Goal: Navigation & Orientation: Find specific page/section

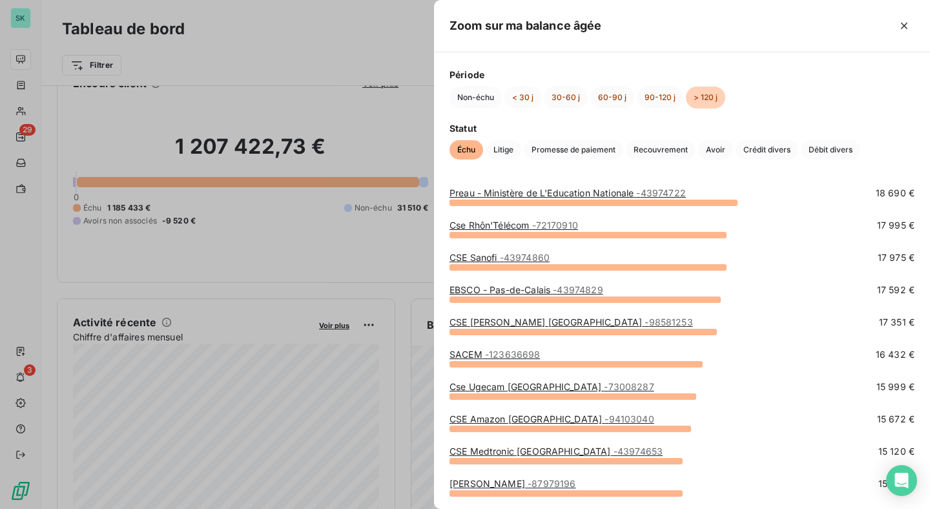
scroll to position [205, 0]
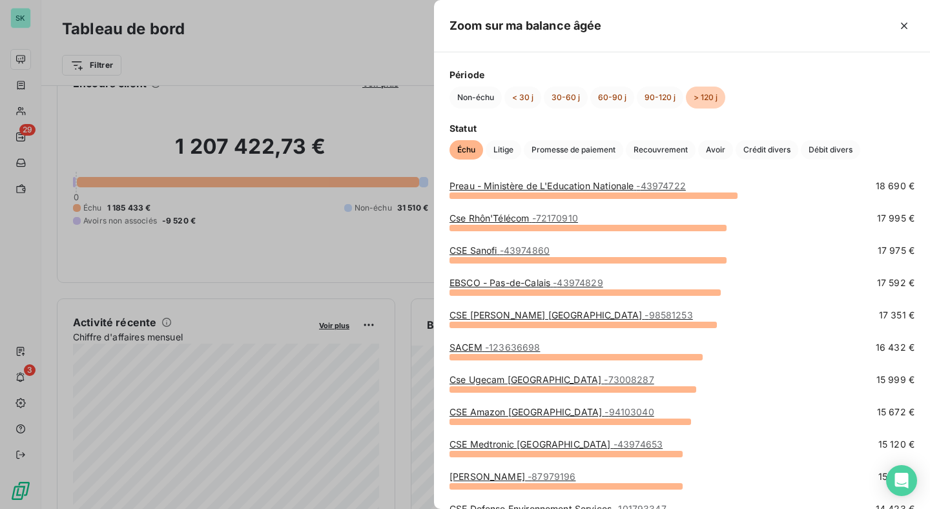
click at [392, 50] on div at bounding box center [465, 254] width 930 height 509
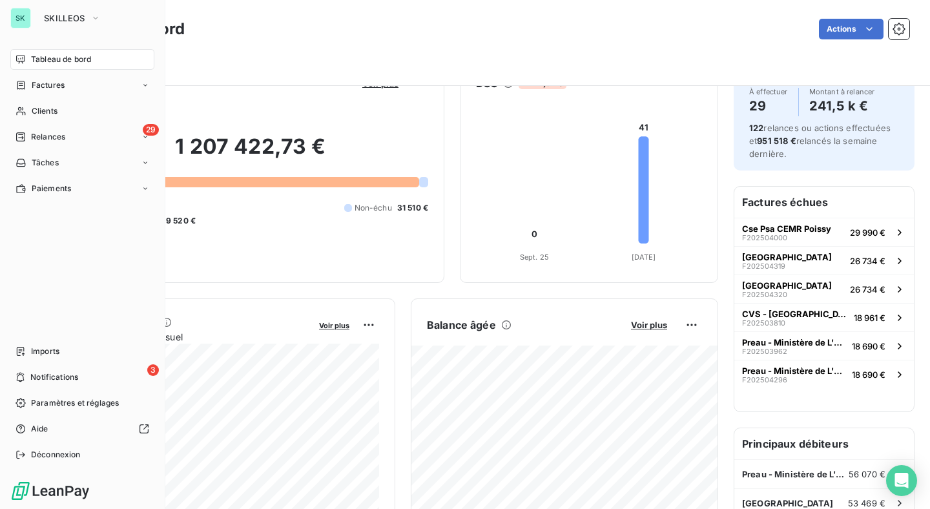
click at [16, 21] on div "SK" at bounding box center [20, 18] width 21 height 21
click at [65, 4] on div "SK SKILLEOS Tableau de bord Factures Clients 29 Relances Tâches Paiements Impor…" at bounding box center [82, 254] width 165 height 509
click at [67, 16] on span "SKILLEOS" at bounding box center [64, 18] width 41 height 10
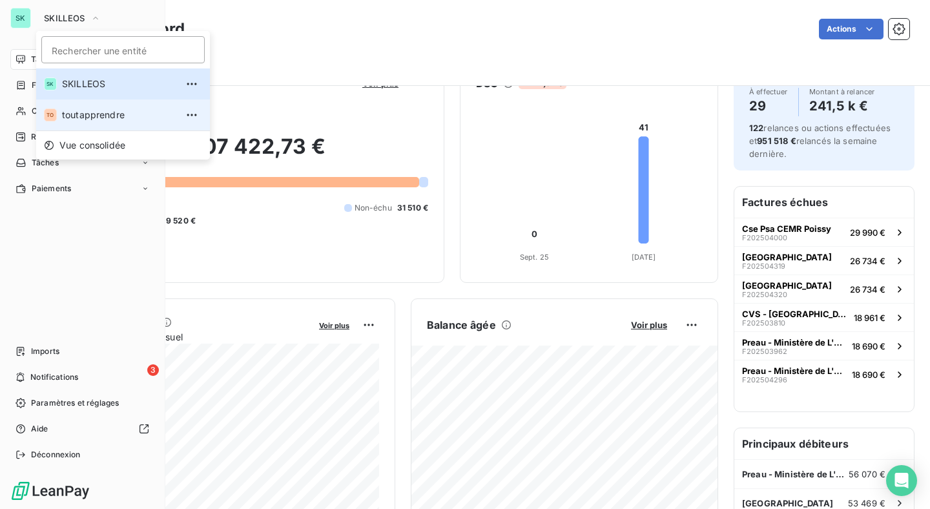
click at [119, 107] on li "TO toutapprendre" at bounding box center [123, 114] width 174 height 31
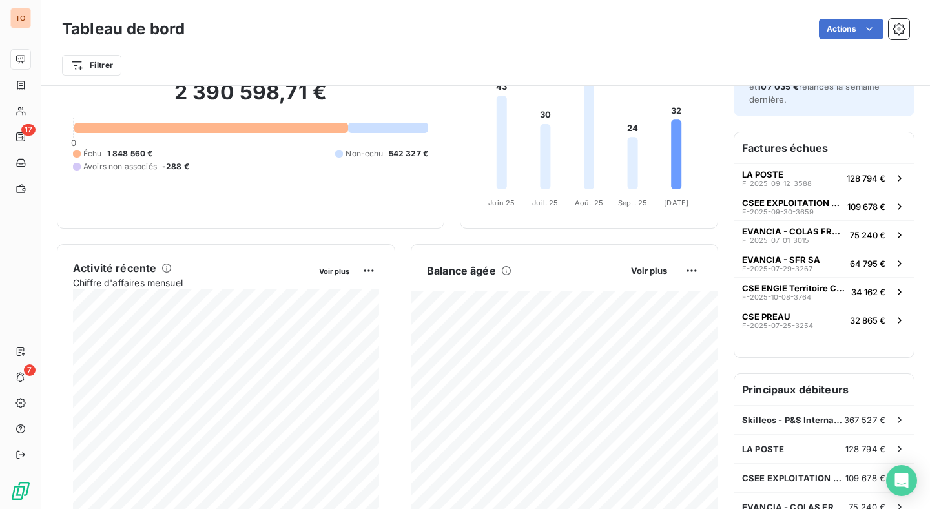
scroll to position [121, 0]
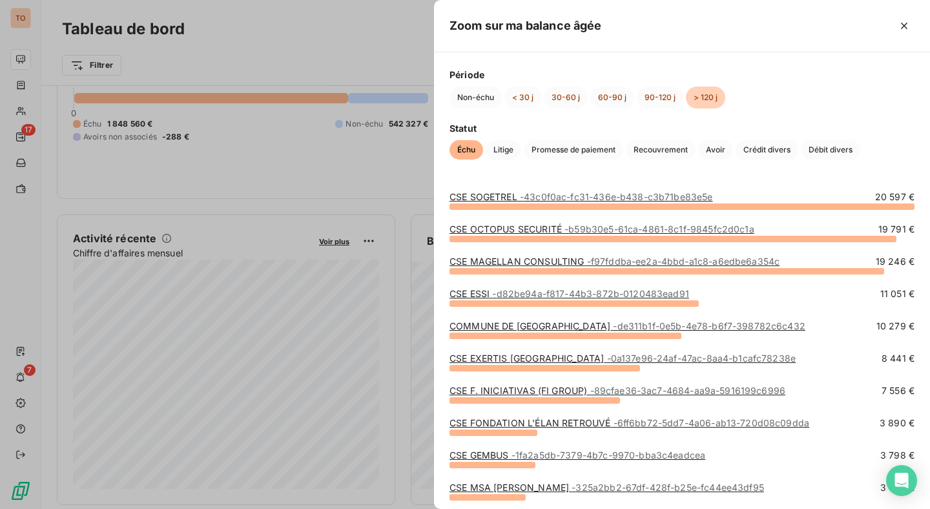
click at [407, 229] on div at bounding box center [465, 254] width 930 height 509
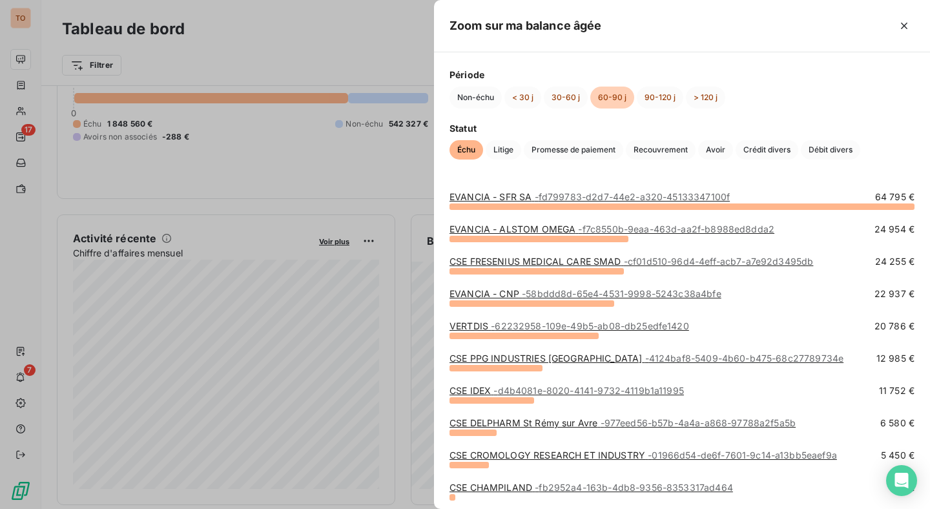
click at [402, 216] on div at bounding box center [465, 254] width 930 height 509
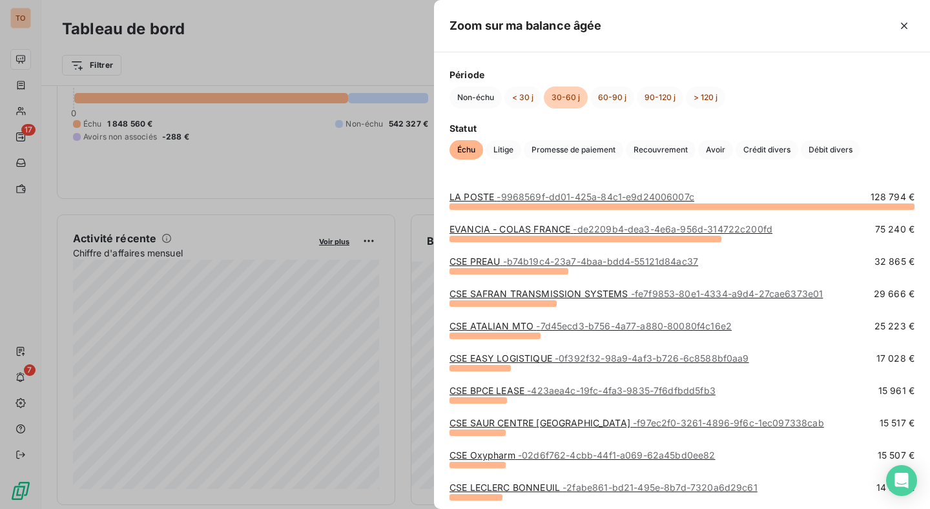
click at [400, 276] on div at bounding box center [465, 254] width 930 height 509
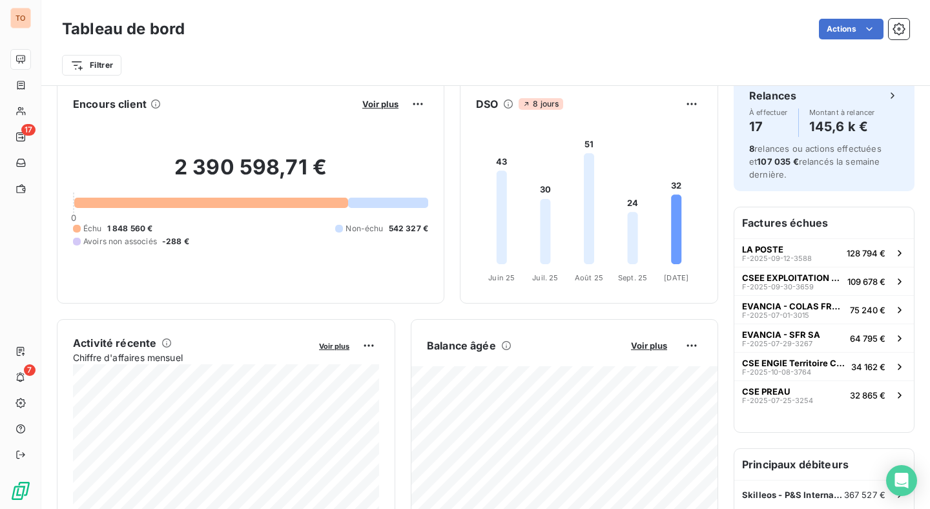
scroll to position [153, 0]
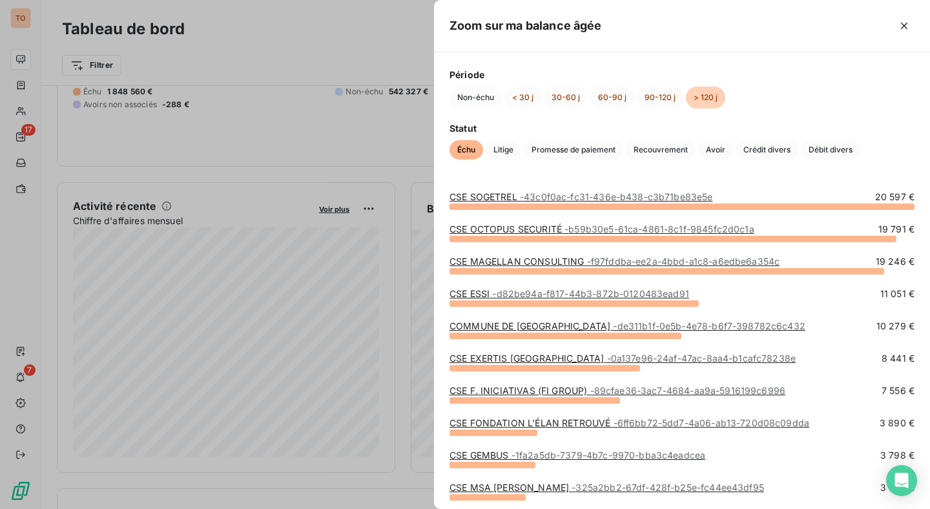
click at [402, 176] on div at bounding box center [465, 254] width 930 height 509
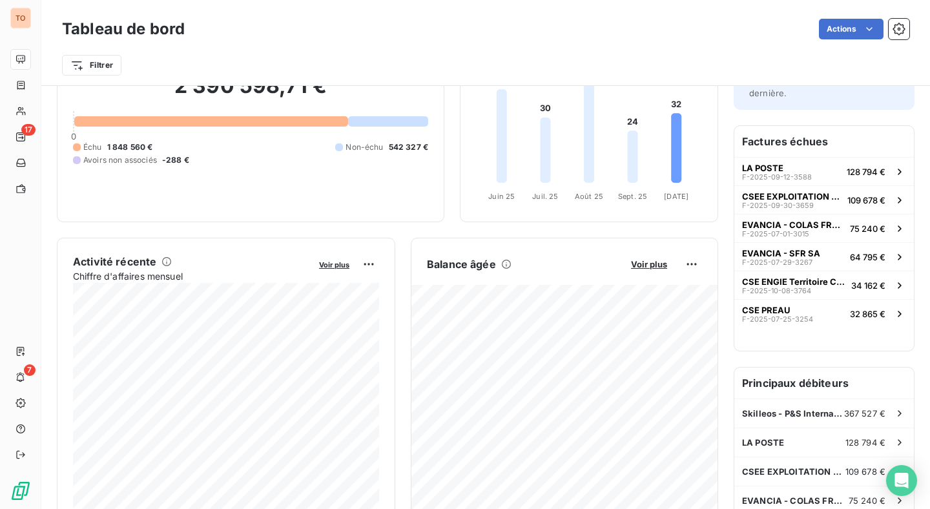
scroll to position [226, 0]
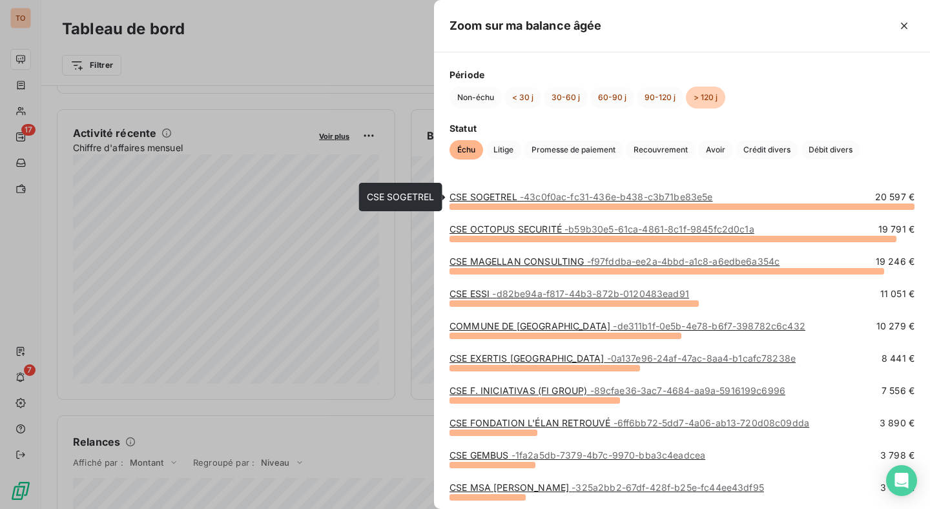
click at [538, 194] on span "- 43c0f0ac-fc31-436e-b438-c3b71be83e5e" at bounding box center [616, 196] width 193 height 11
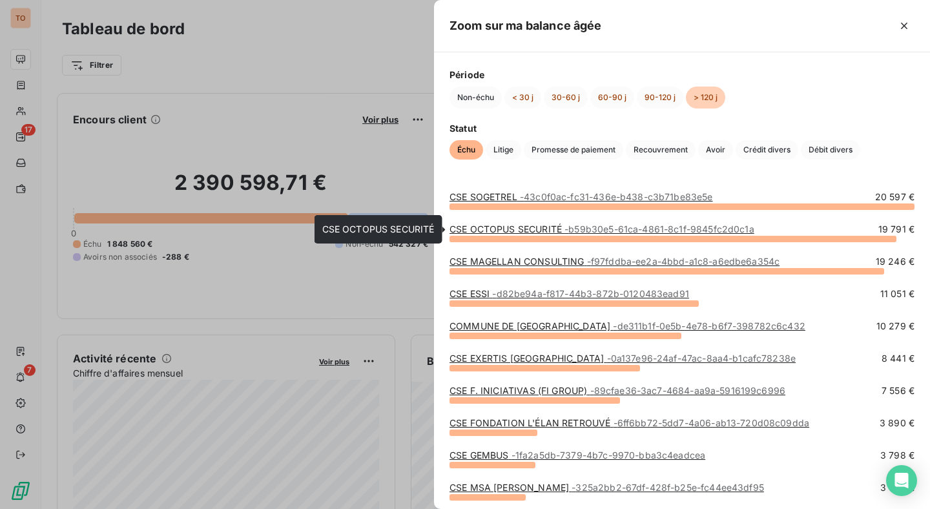
click at [505, 227] on link "CSE OCTOPUS SECURITÉ - b59b30e5-61ca-4861-8c1f-9845fc2d0c1a" at bounding box center [602, 229] width 305 height 11
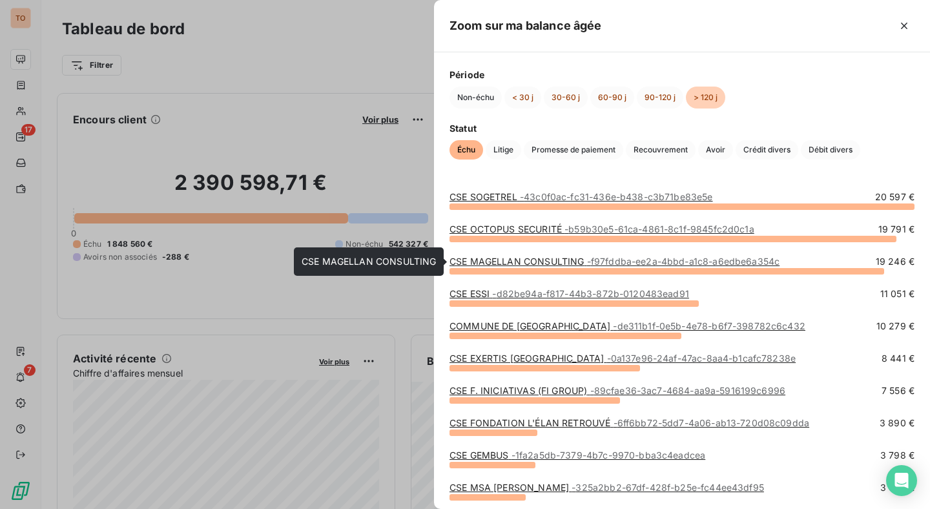
click at [494, 262] on link "CSE MAGELLAN CONSULTING - f97fddba-ee2a-4bbd-a1c8-a6edbe6a354c" at bounding box center [615, 261] width 330 height 11
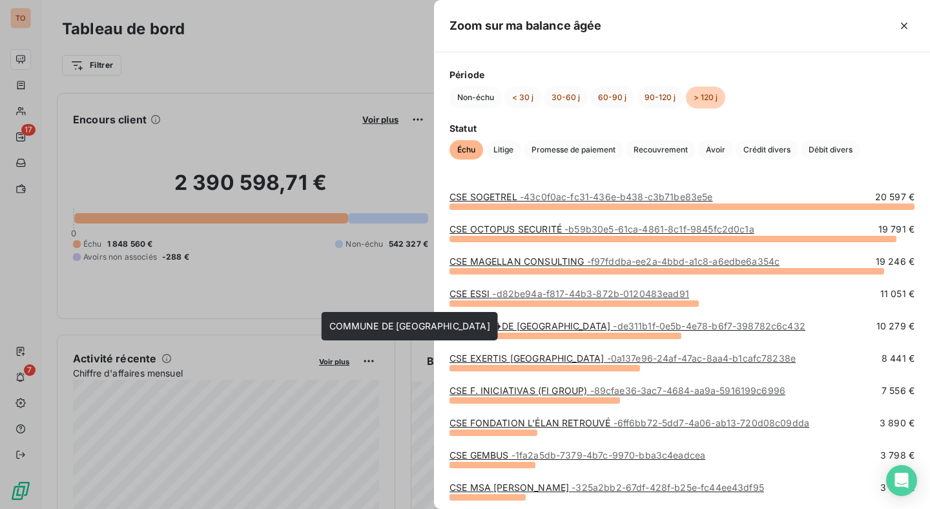
click at [528, 324] on link "COMMUNE DE [GEOGRAPHIC_DATA] - de311b1f-0e5b-4e78-b6f7-398782c6c432" at bounding box center [628, 325] width 356 height 11
click at [500, 359] on link "CSE EXERTIS FRANCE - 0a137e96-24af-47ac-8aa4-b1cafc78238e" at bounding box center [623, 358] width 346 height 11
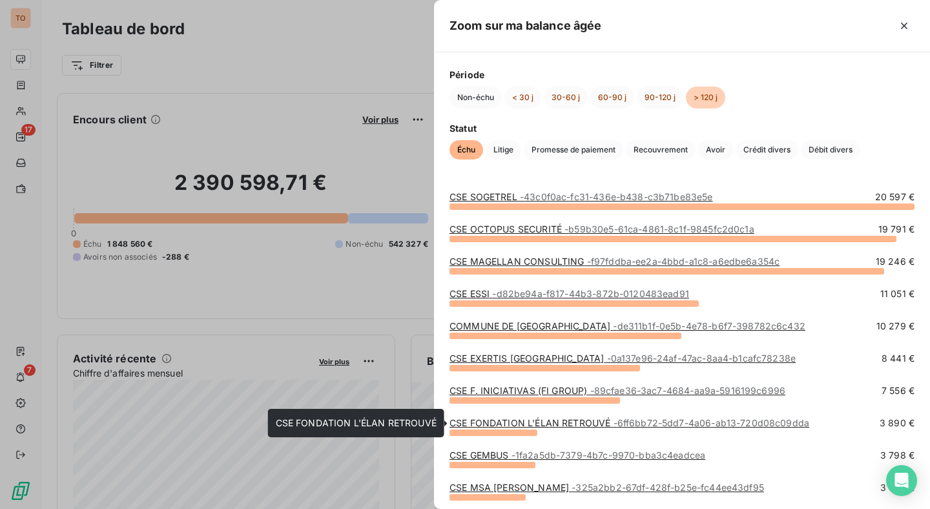
click at [503, 425] on link "CSE FONDATION L'ÉLAN RETROUVÉ - 6ff6bb72-5dd7-4a06-ab13-720d08c09dda" at bounding box center [630, 422] width 360 height 11
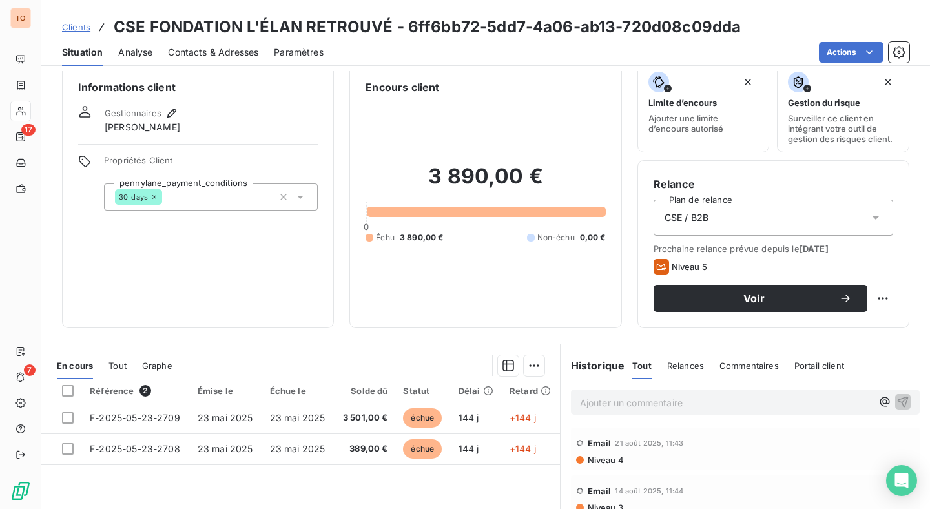
scroll to position [23, 0]
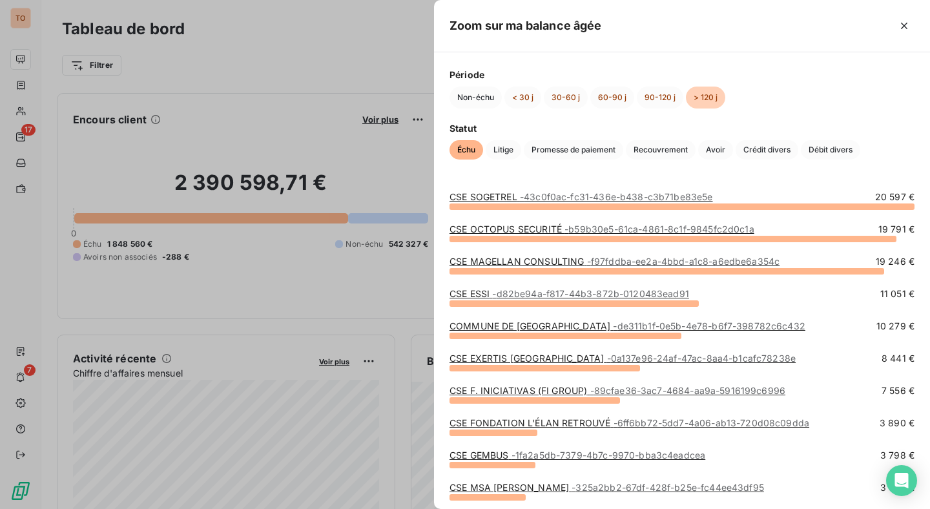
click at [508, 393] on link "CSE F. INICIATIVAS (FI GROUP) - 89cfae36-3ac7-4684-aa9a-5916199c6996" at bounding box center [618, 390] width 336 height 11
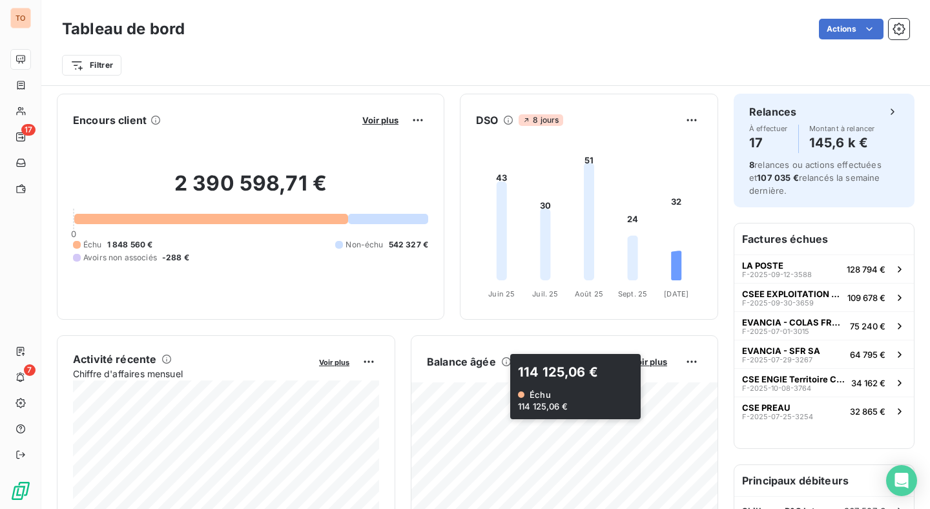
scroll to position [211, 0]
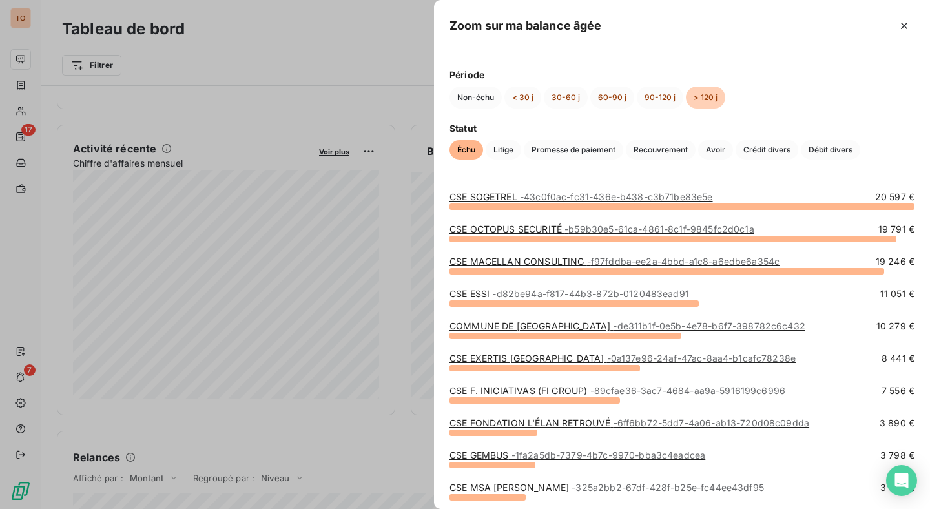
click at [452, 217] on div "CSE SOGETREL - 43c0f0ac-fc31-436e-b438-c3b71be83e5e 20 597 €" at bounding box center [682, 207] width 465 height 32
click at [510, 194] on link "CSE SOGETREL - 43c0f0ac-fc31-436e-b438-c3b71be83e5e" at bounding box center [582, 196] width 264 height 11
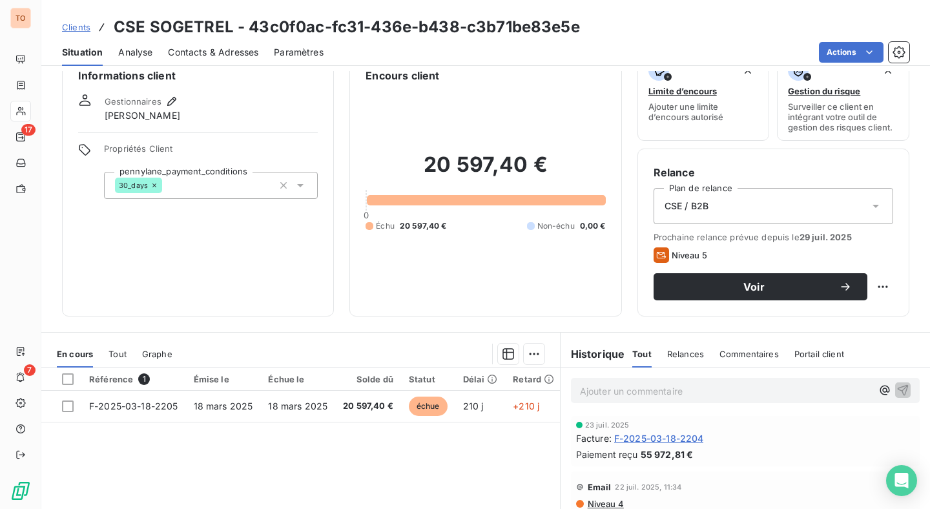
scroll to position [28, 0]
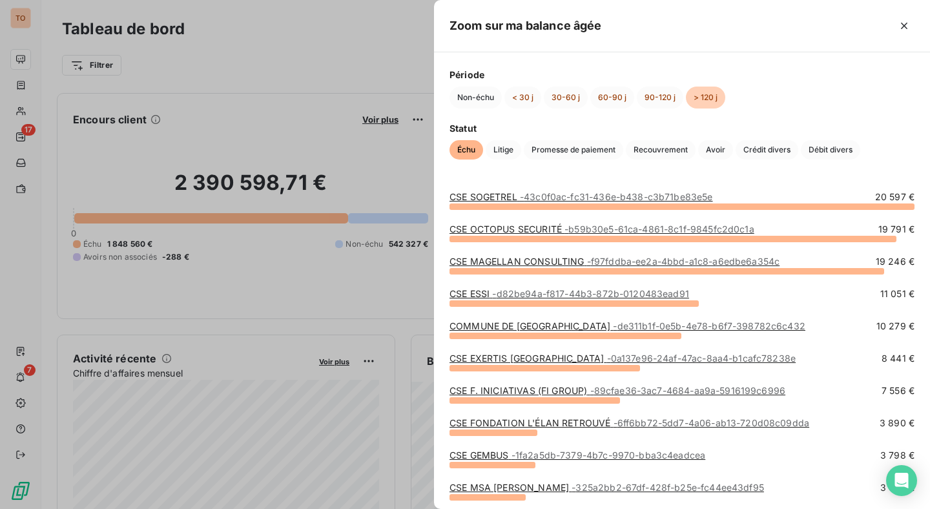
click at [371, 285] on div at bounding box center [465, 254] width 930 height 509
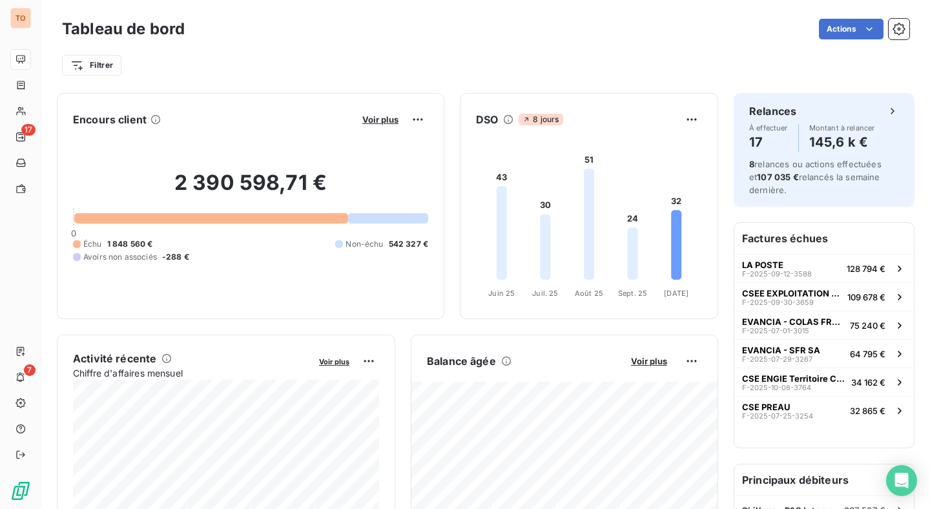
click at [751, 47] on div "Filtrer" at bounding box center [486, 60] width 848 height 35
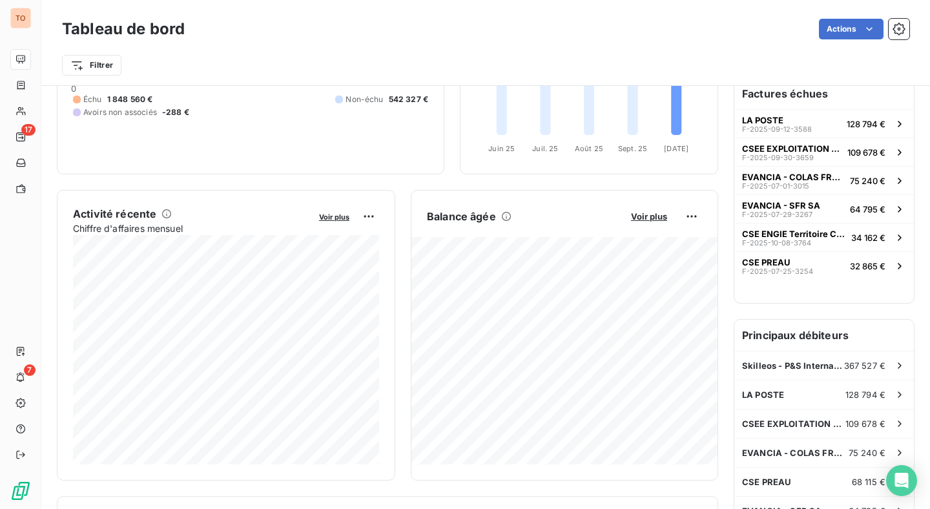
scroll to position [176, 0]
